Goal: Navigation & Orientation: Find specific page/section

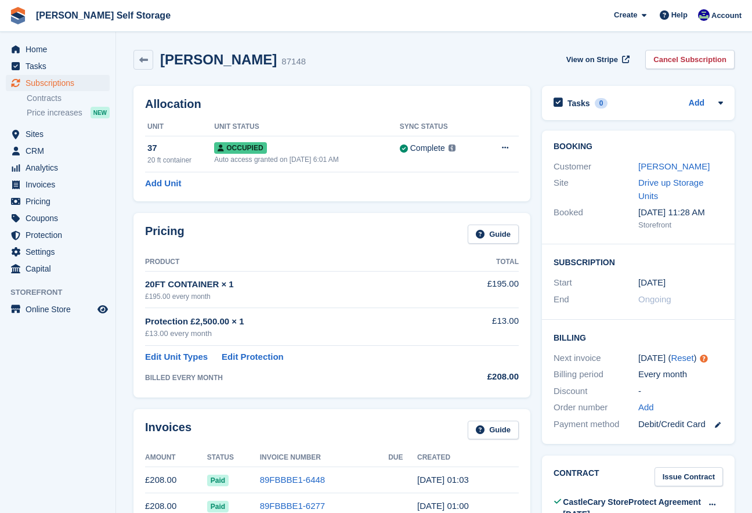
scroll to position [10, 0]
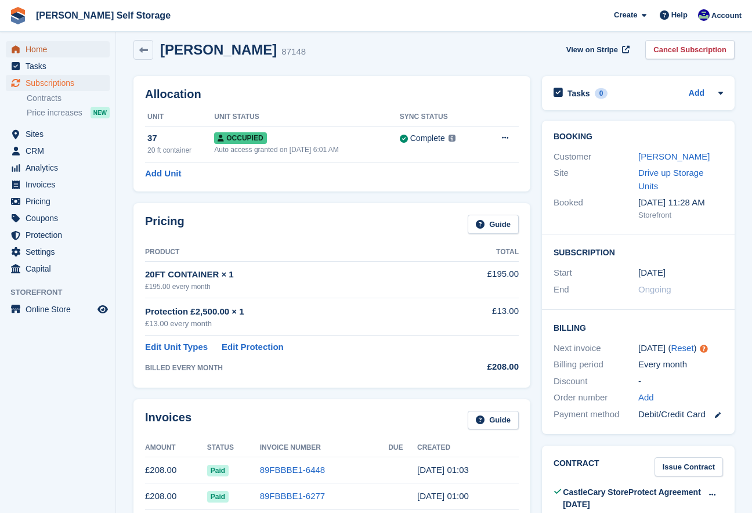
click at [35, 52] on span "Home" at bounding box center [61, 49] width 70 height 16
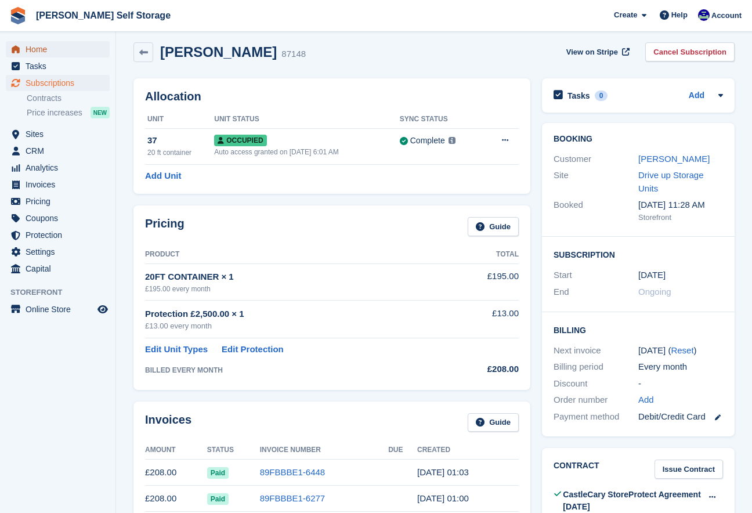
scroll to position [9, 0]
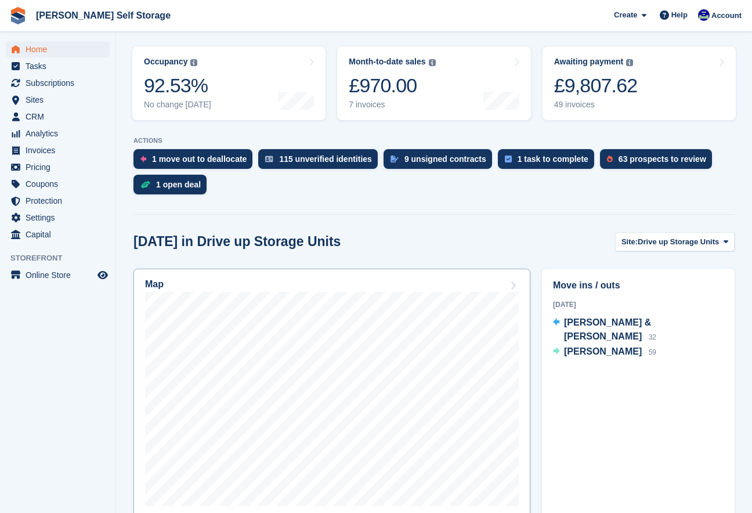
scroll to position [163, 0]
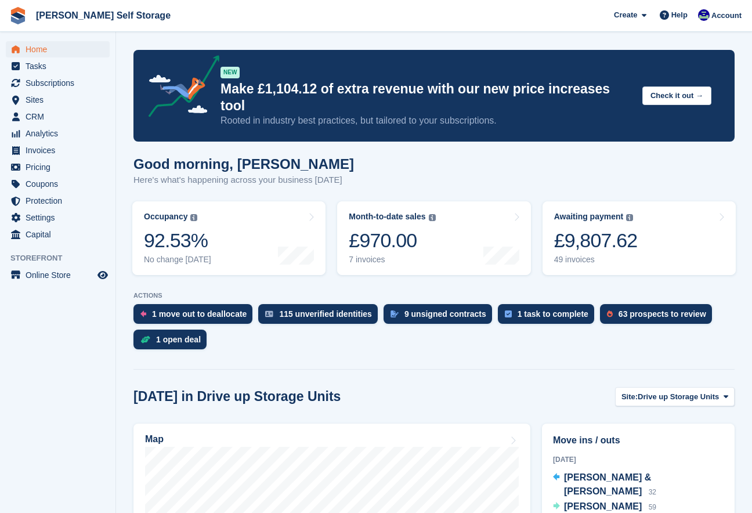
scroll to position [163, 0]
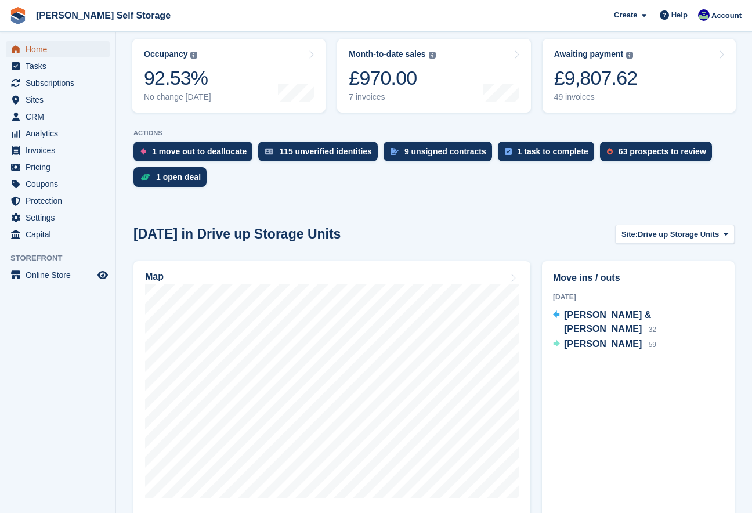
click at [29, 49] on span "Home" at bounding box center [61, 49] width 70 height 16
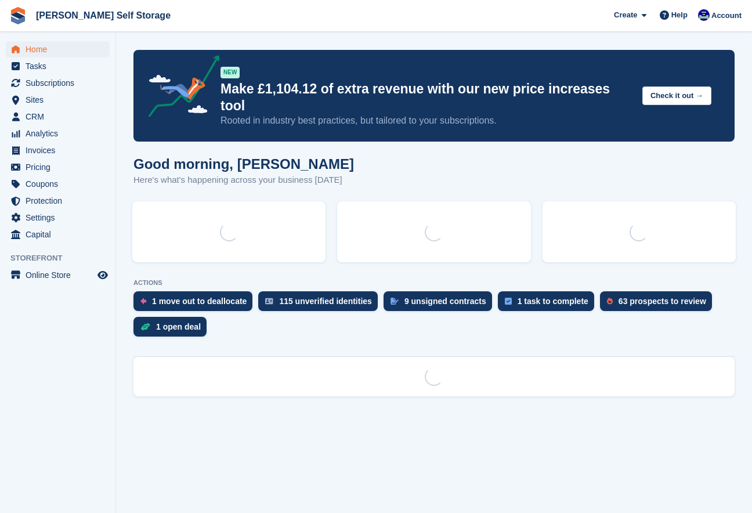
scroll to position [0, 0]
